Goal: Task Accomplishment & Management: Use online tool/utility

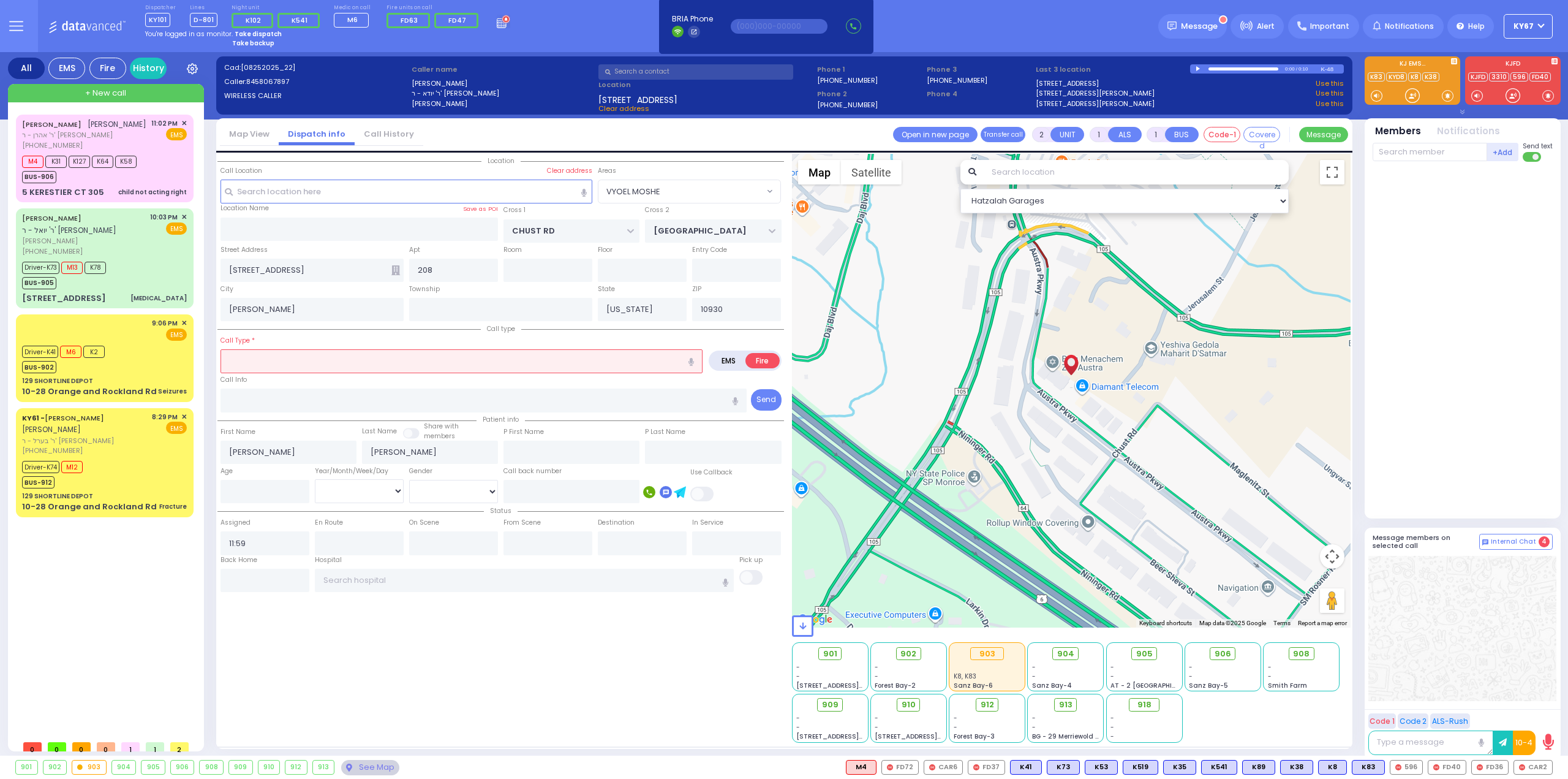
select select "VYOEL MOSHE"
select select
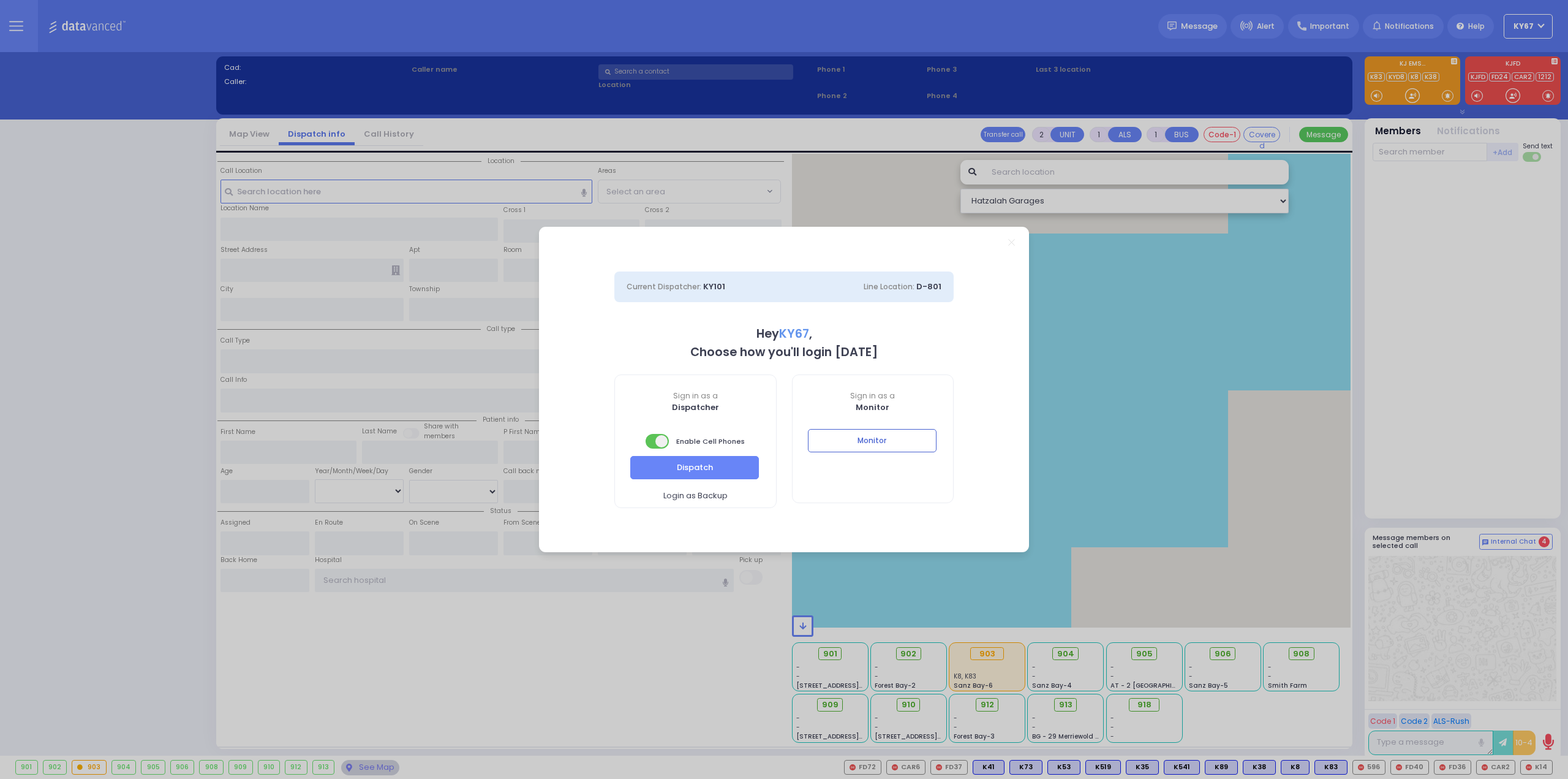
select select "9"
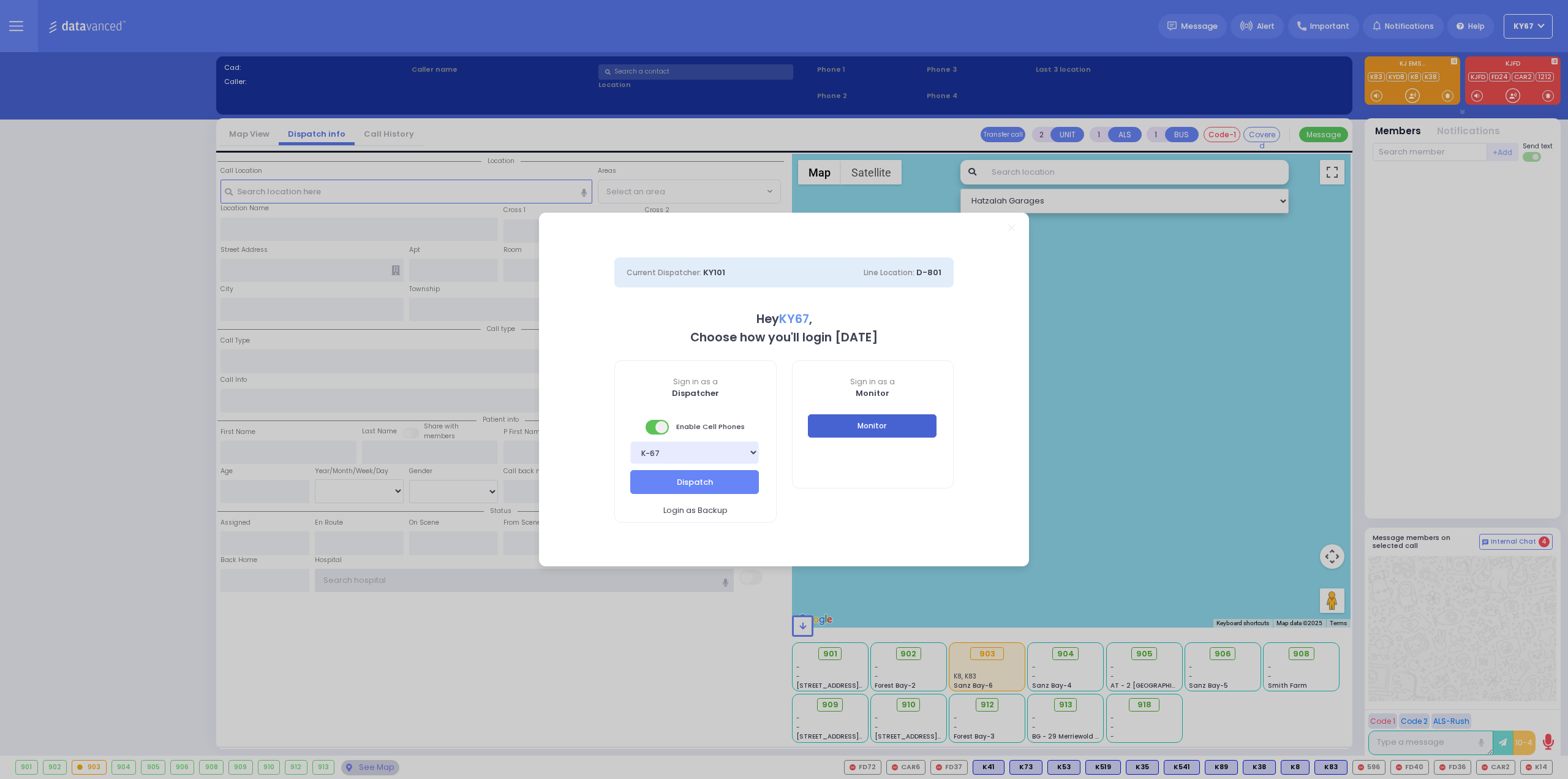
type input "Ky67"
click at [894, 428] on button "Monitor" at bounding box center [872, 426] width 128 height 23
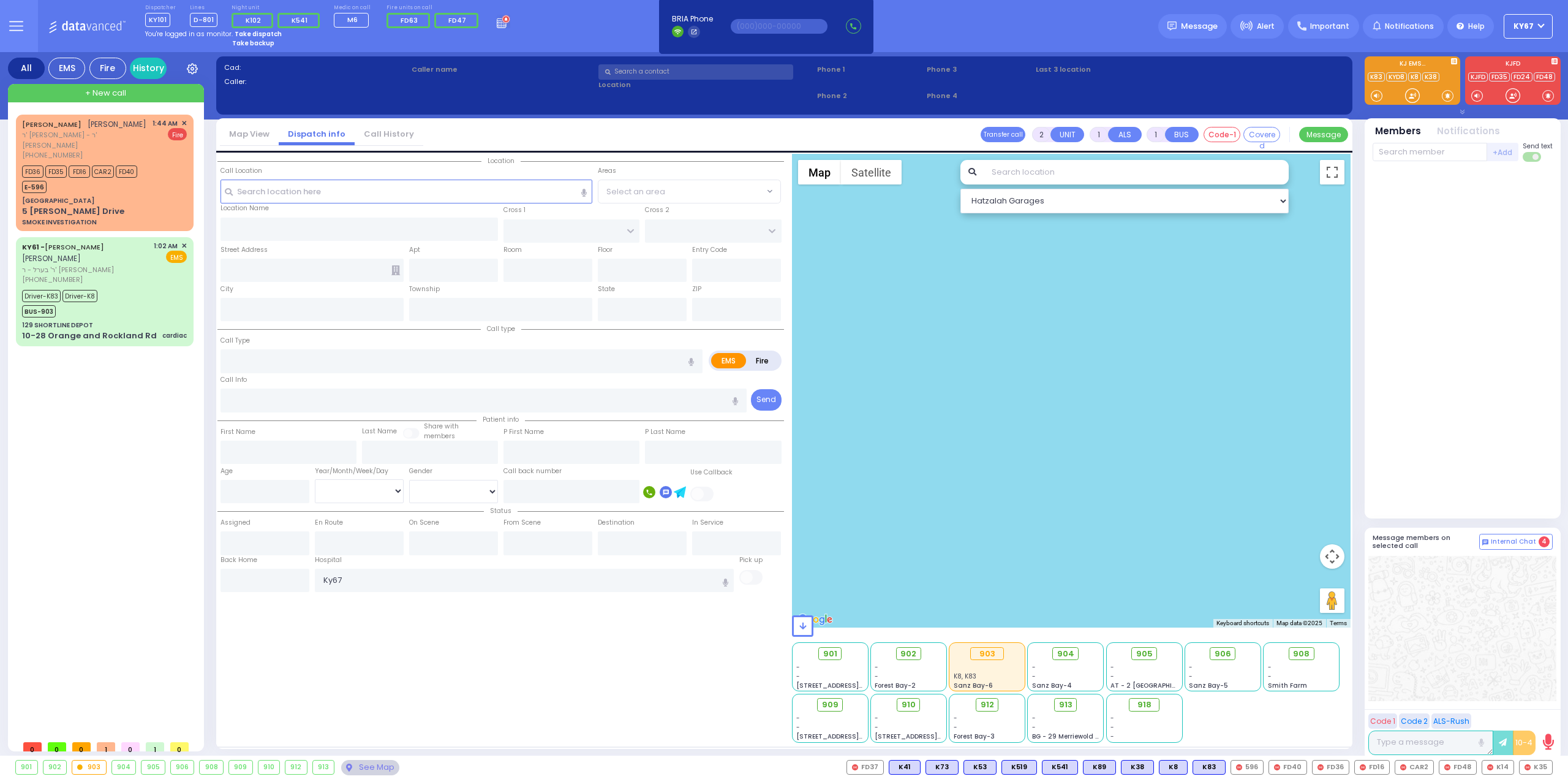
select select
type input "SMOKE INVESTIGATION"
radio input "false"
radio input "true"
type input "[PERSON_NAME]"
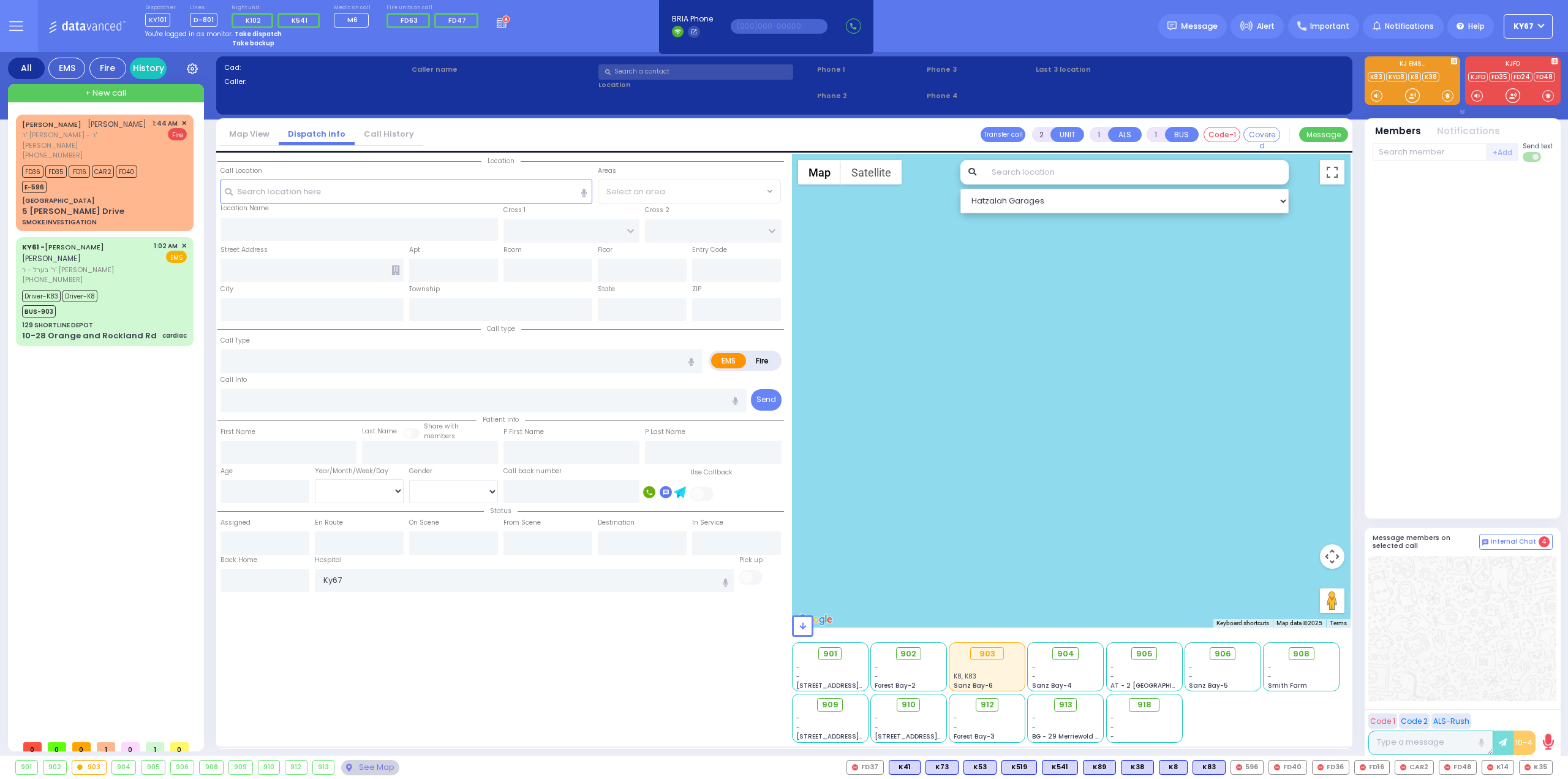
type input "KORNBLY"
select select
type input "01:44"
type input "01:45"
select select "Hatzalah Garages"
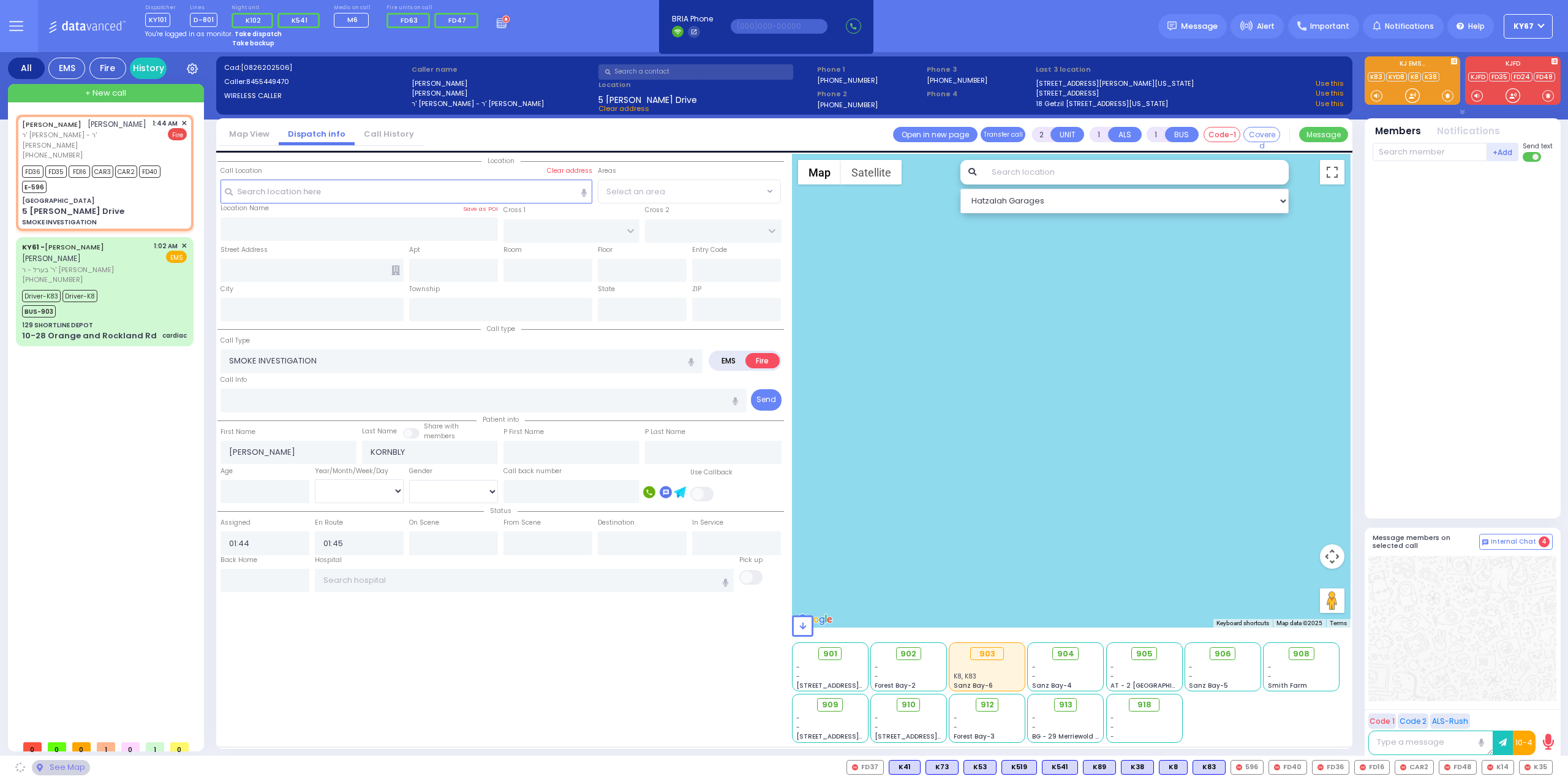
type input "[GEOGRAPHIC_DATA]"
type input "[PERSON_NAME] DR"
type input "5 [PERSON_NAME] Drive"
type input "[PERSON_NAME]"
type input "[US_STATE]"
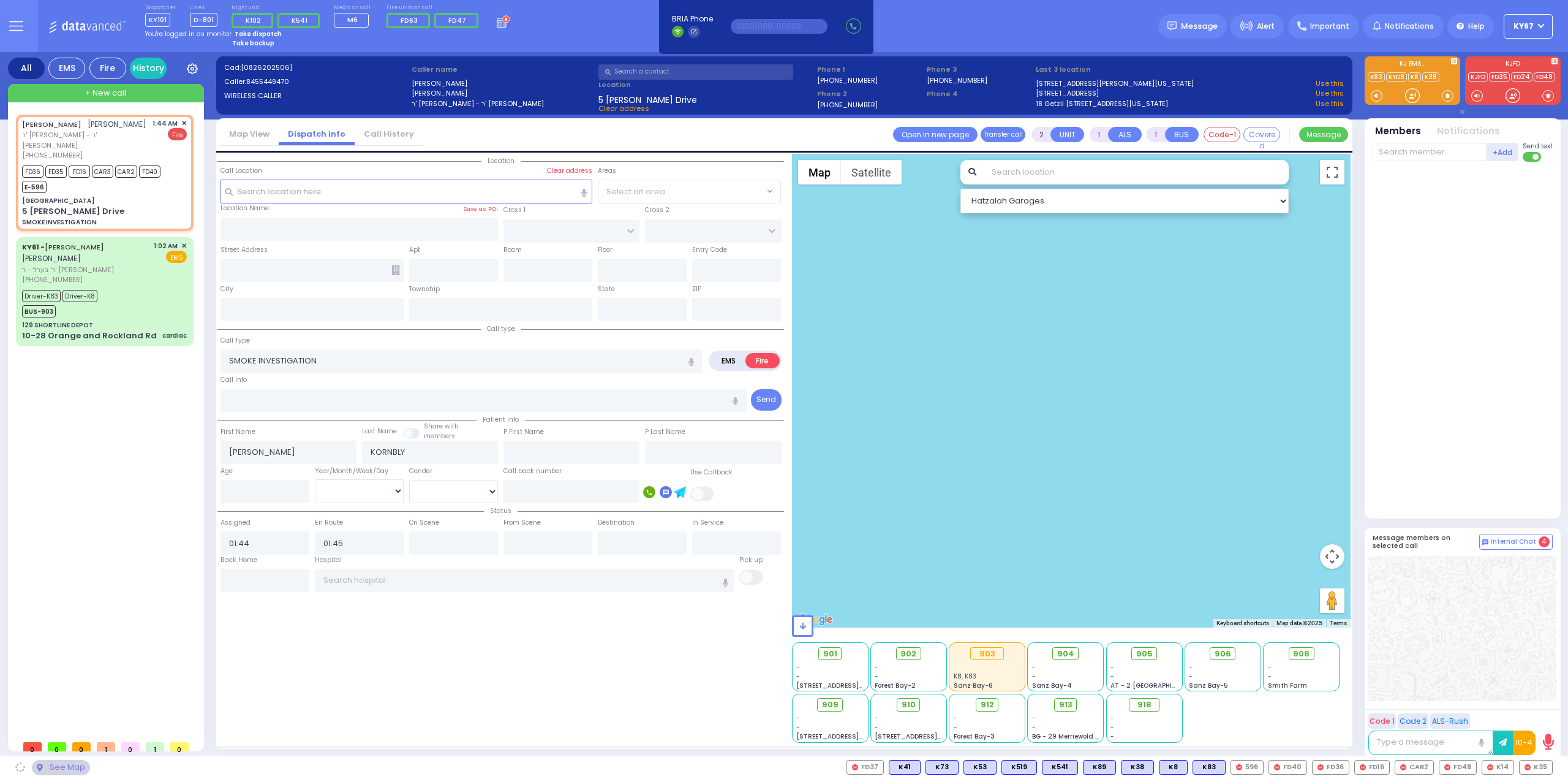
type input "10950"
select select "SECTION 4"
